Goal: Check status

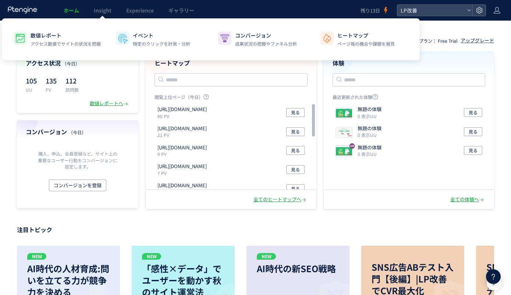
click at [99, 14] on span "Insight" at bounding box center [103, 10] width 18 height 7
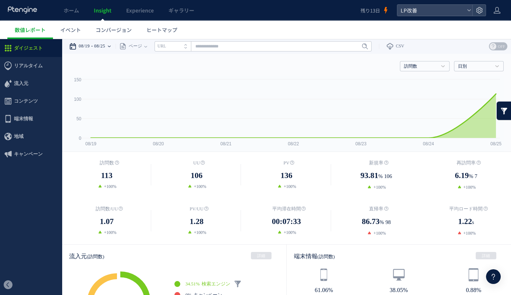
click at [103, 40] on time "08/25" at bounding box center [99, 46] width 11 height 15
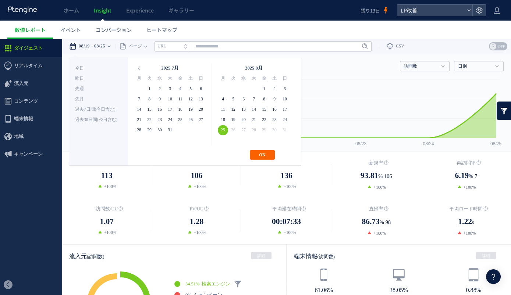
click at [266, 155] on button "OK" at bounding box center [262, 155] width 25 height 10
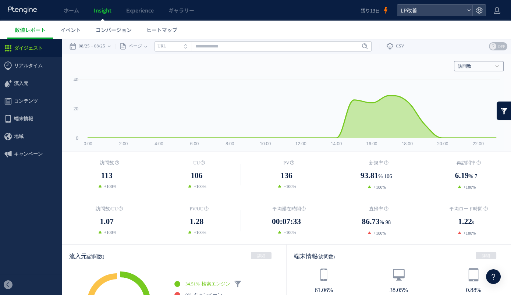
click at [472, 63] on h4 "訪問数" at bounding box center [479, 66] width 50 height 10
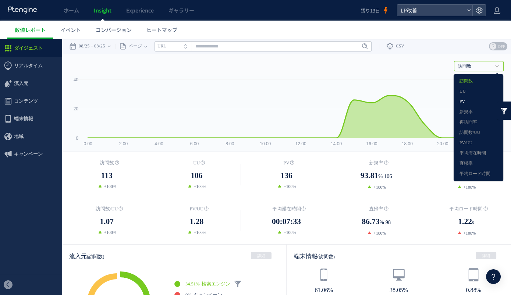
click at [469, 99] on link "PV" at bounding box center [479, 102] width 38 height 10
